Goal: Communication & Community: Participate in discussion

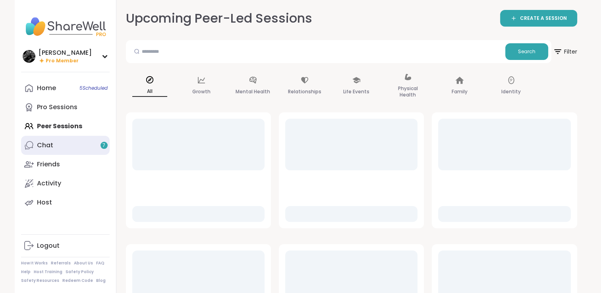
click at [62, 146] on link "Chat 7" at bounding box center [65, 145] width 89 height 19
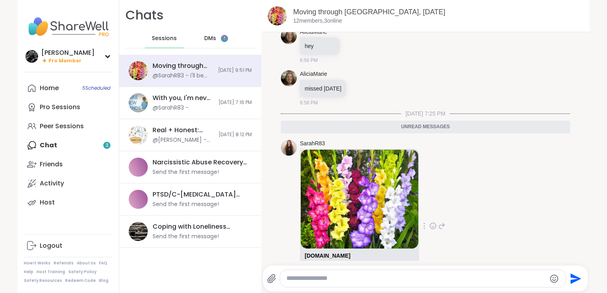
scroll to position [2421, 0]
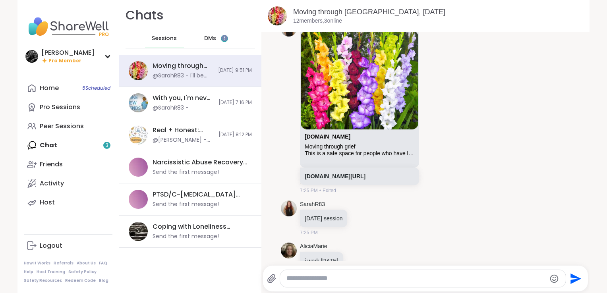
click at [204, 39] on span "DMs" at bounding box center [210, 39] width 12 height 8
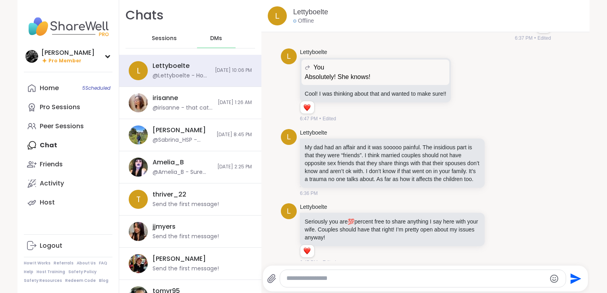
scroll to position [9907, 0]
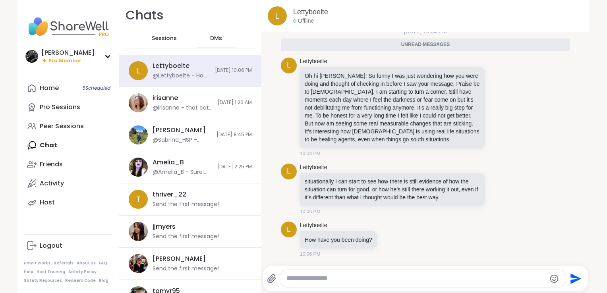
click at [357, 275] on textarea "Type your message" at bounding box center [415, 278] width 259 height 8
type textarea "**********"
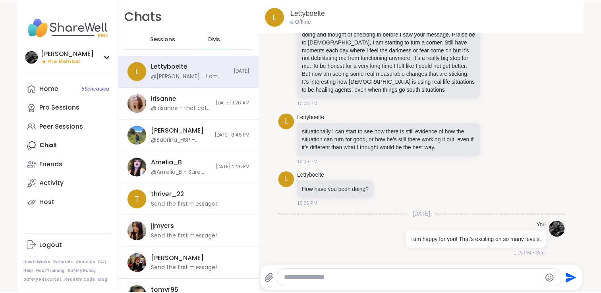
scroll to position [9938, 0]
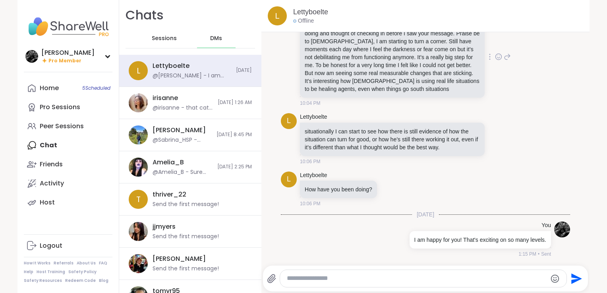
click at [495, 56] on icon at bounding box center [498, 57] width 7 height 8
click at [432, 48] on span "Select Reaction: Heart" at bounding box center [435, 44] width 7 height 8
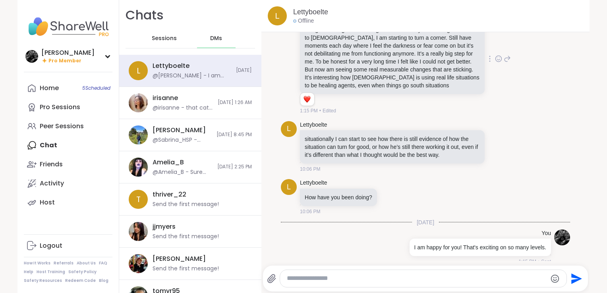
click at [430, 280] on textarea "Type your message" at bounding box center [416, 278] width 259 height 8
click at [60, 120] on link "Peer Sessions" at bounding box center [68, 126] width 89 height 19
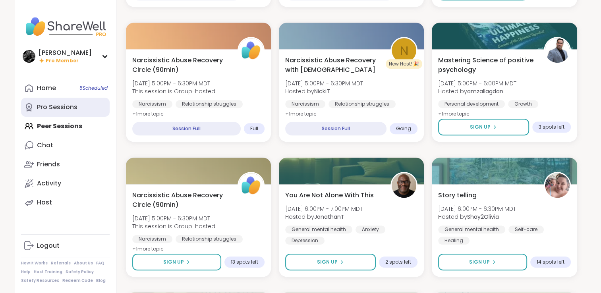
scroll to position [635, 0]
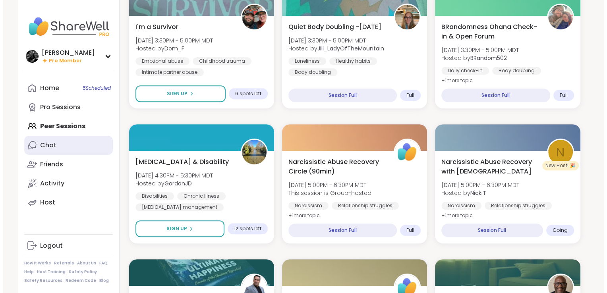
scroll to position [577, 0]
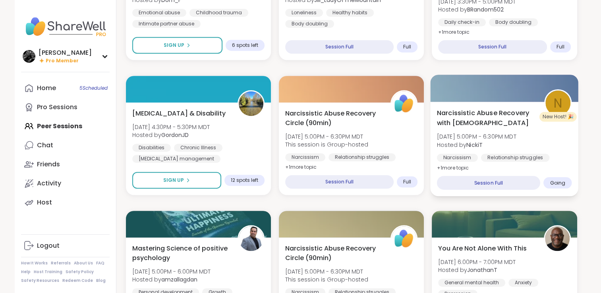
click at [552, 136] on div "Narcissistic Abuse Recovery with God Sun, Sep 07 | 5:00PM - 6:30PM MDT Hosted b…" at bounding box center [504, 140] width 135 height 65
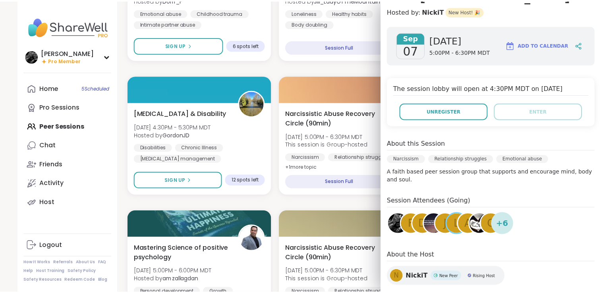
scroll to position [0, 0]
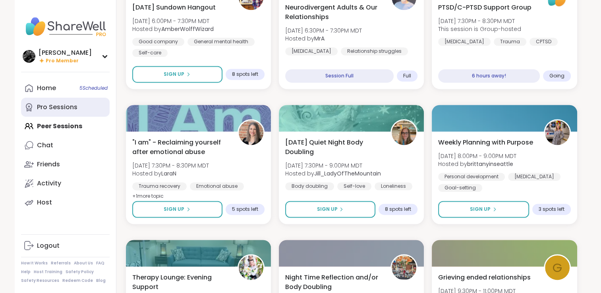
scroll to position [1093, 0]
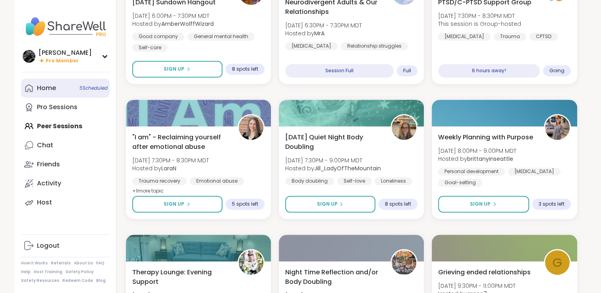
click at [65, 92] on link "Home 5 Scheduled" at bounding box center [65, 88] width 89 height 19
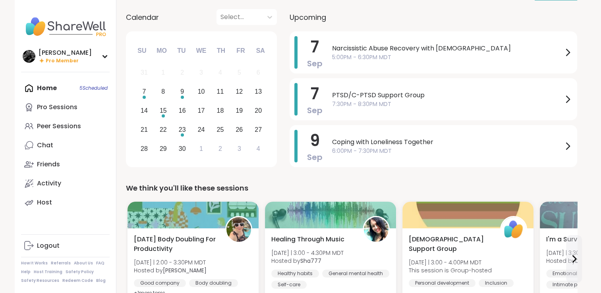
scroll to position [119, 0]
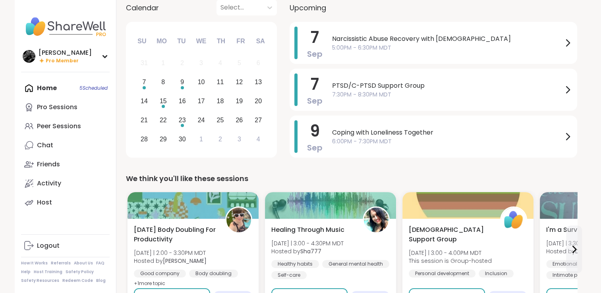
scroll to position [40, 0]
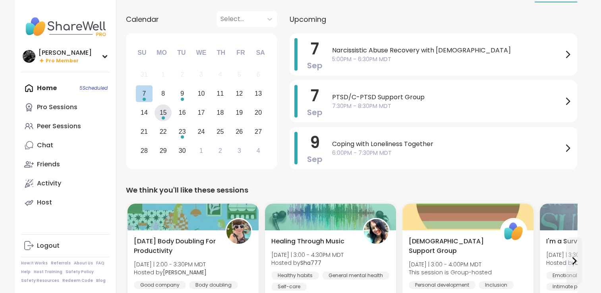
click at [165, 116] on div "15" at bounding box center [163, 112] width 7 height 11
